Goal: Task Accomplishment & Management: Use online tool/utility

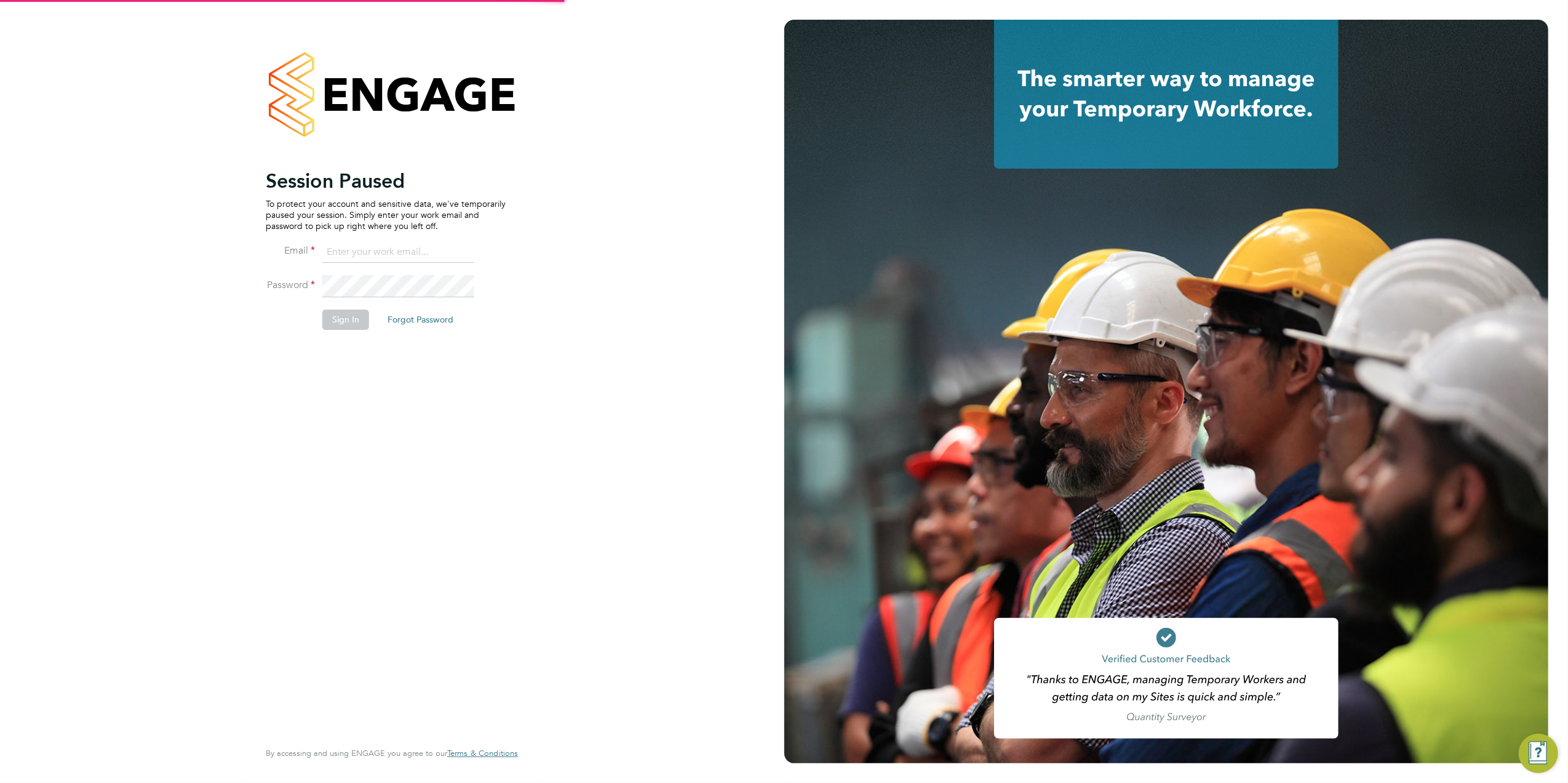
type input "[EMAIL_ADDRESS][DOMAIN_NAME]"
click at [341, 325] on button "Sign In" at bounding box center [346, 319] width 47 height 20
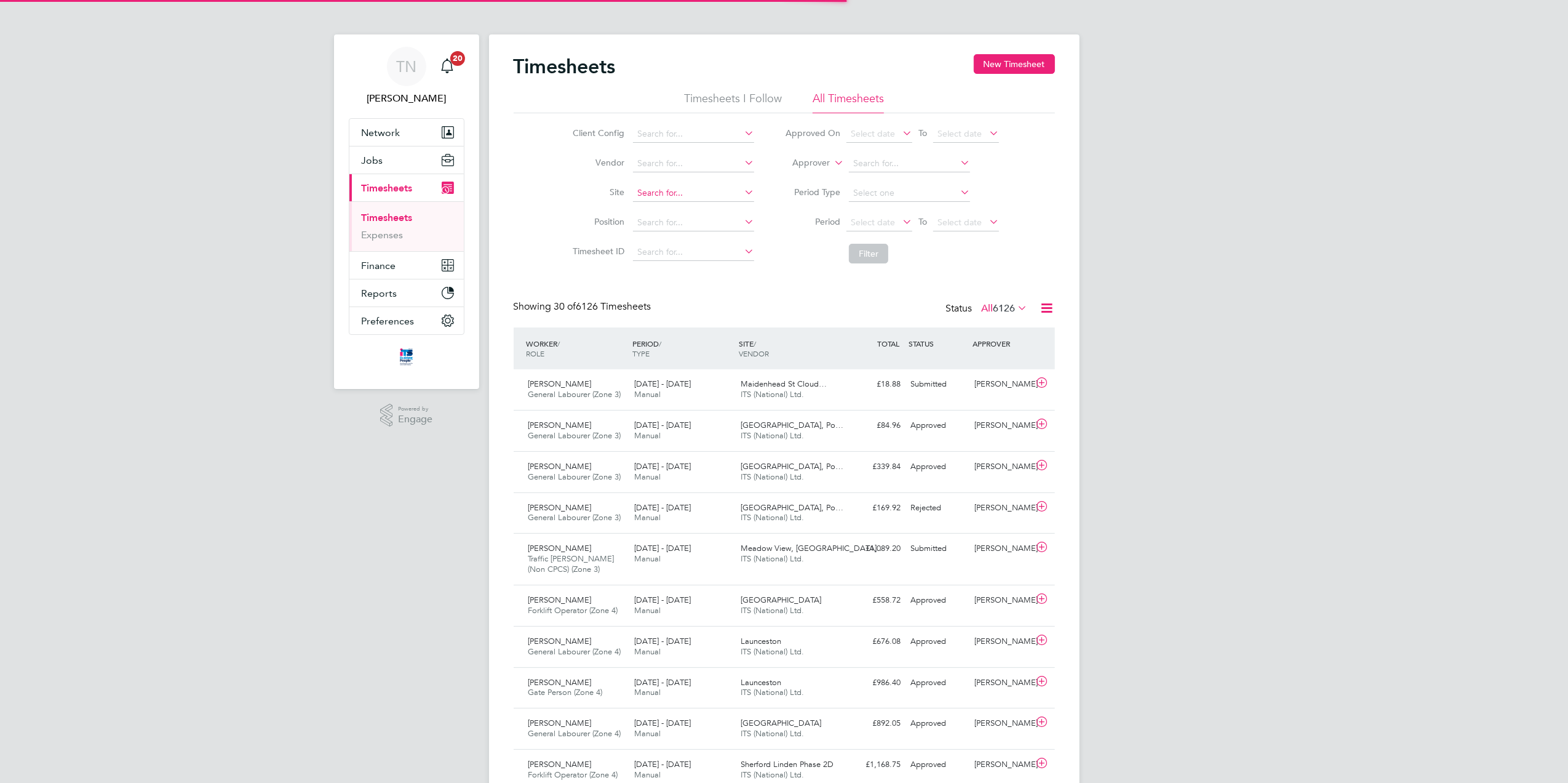
click at [687, 188] on input at bounding box center [693, 194] width 121 height 17
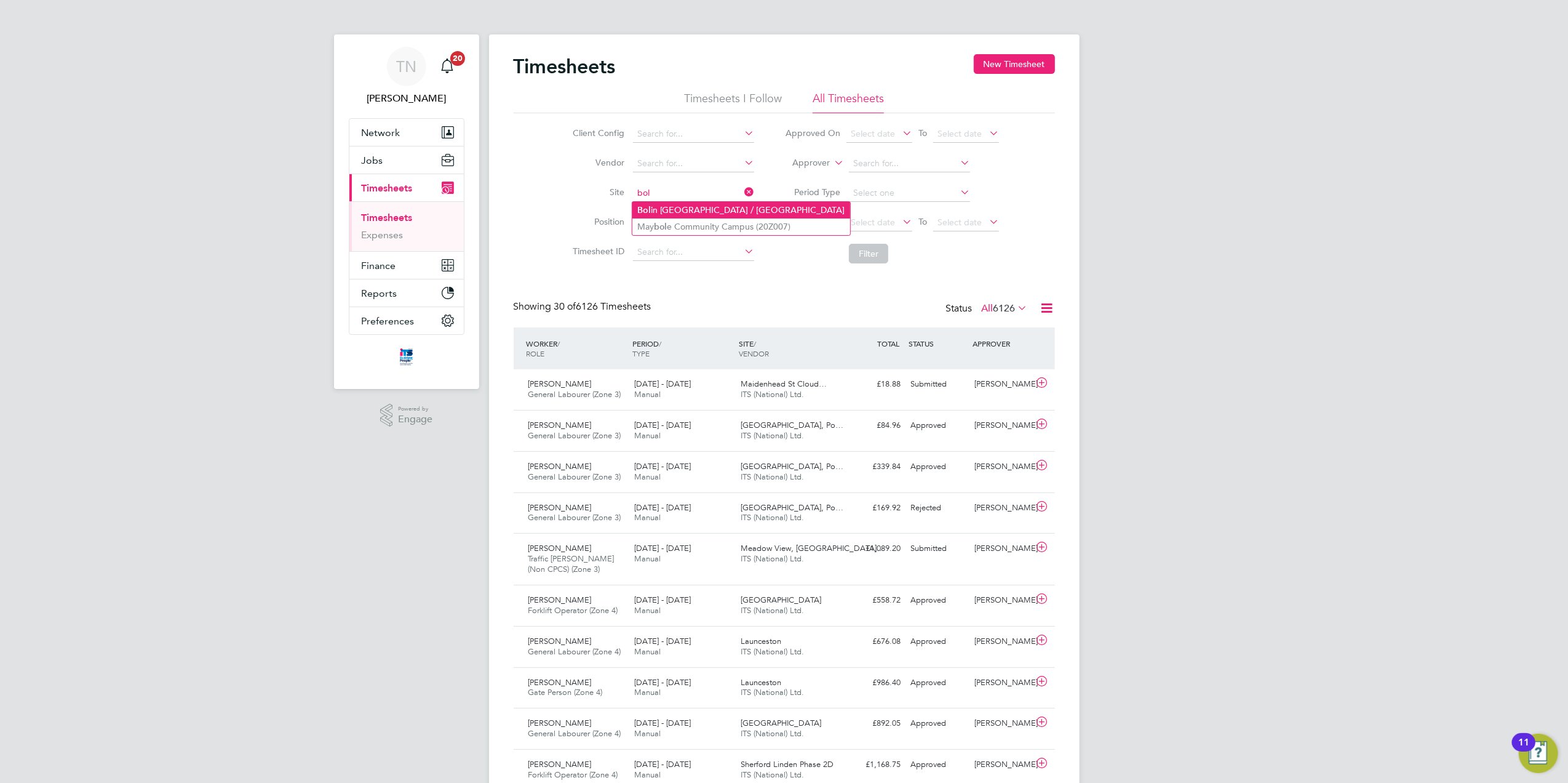
click at [687, 206] on li "Bol in Grange / [GEOGRAPHIC_DATA]" at bounding box center [741, 210] width 218 height 17
type input "[PERSON_NAME] Grange / [GEOGRAPHIC_DATA]"
click at [854, 256] on button "Filter" at bounding box center [869, 253] width 39 height 20
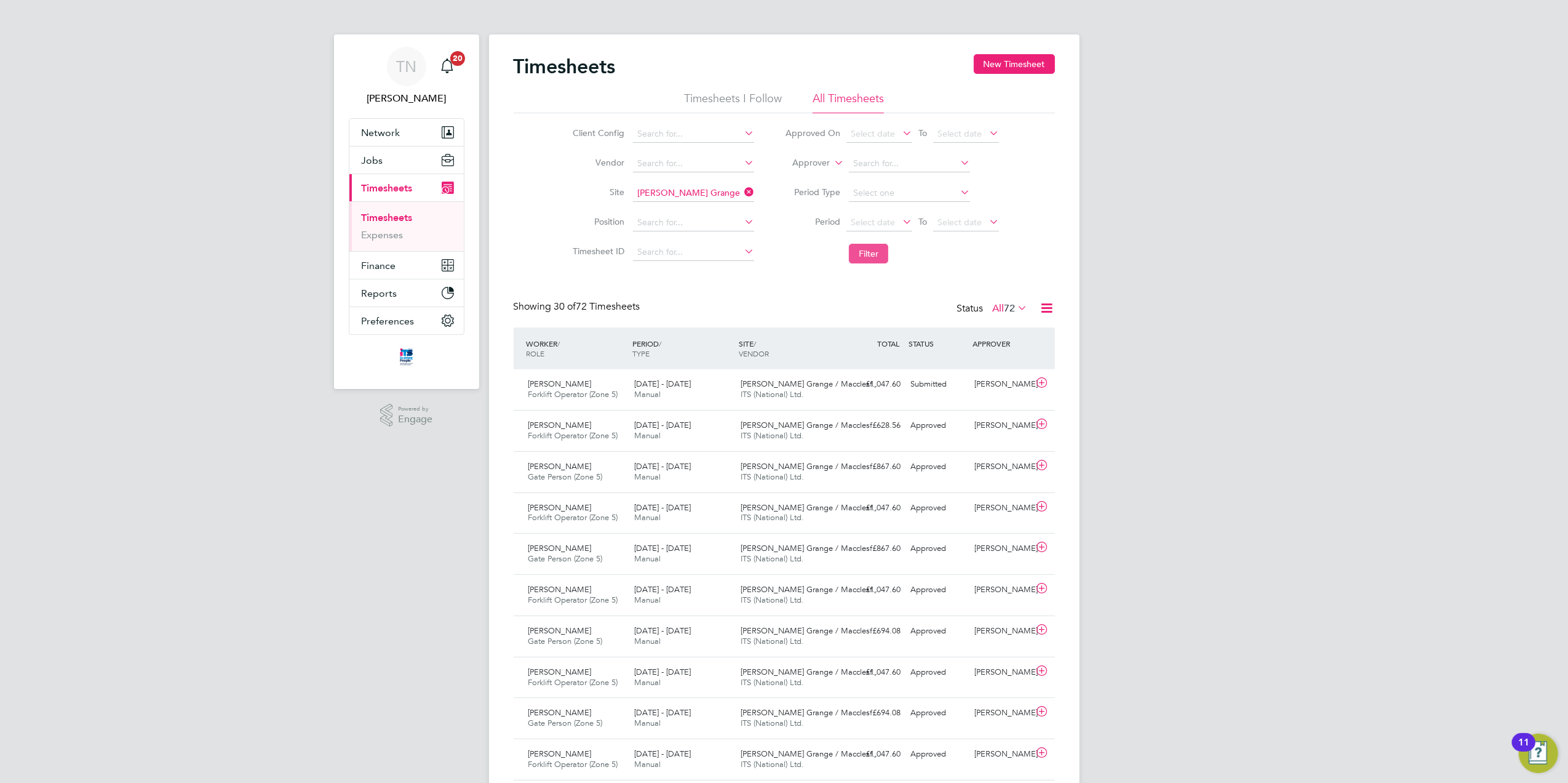
click at [867, 250] on button "Filter" at bounding box center [869, 253] width 39 height 20
click at [845, 385] on div "£1,047.60 Submitted" at bounding box center [874, 384] width 64 height 20
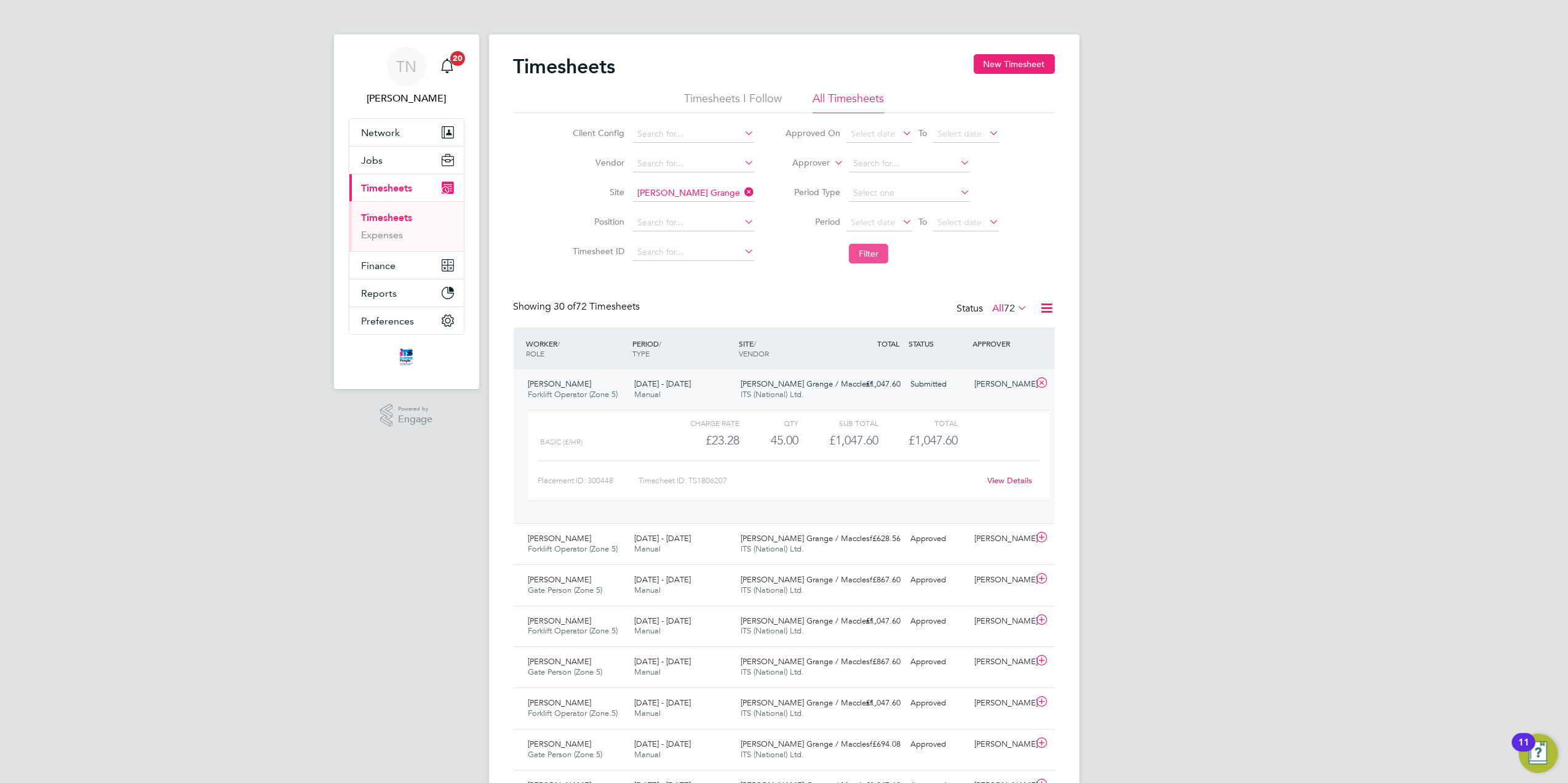
click at [869, 250] on button "Filter" at bounding box center [869, 253] width 39 height 20
